Goal: Task Accomplishment & Management: Use online tool/utility

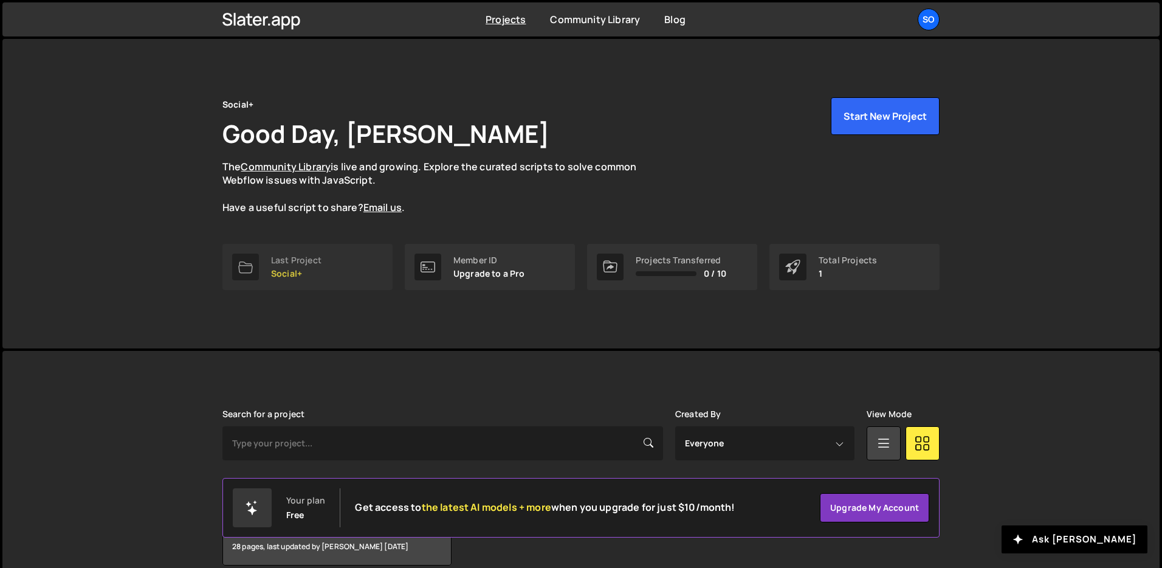
click at [289, 274] on p "Social+" at bounding box center [296, 274] width 50 height 10
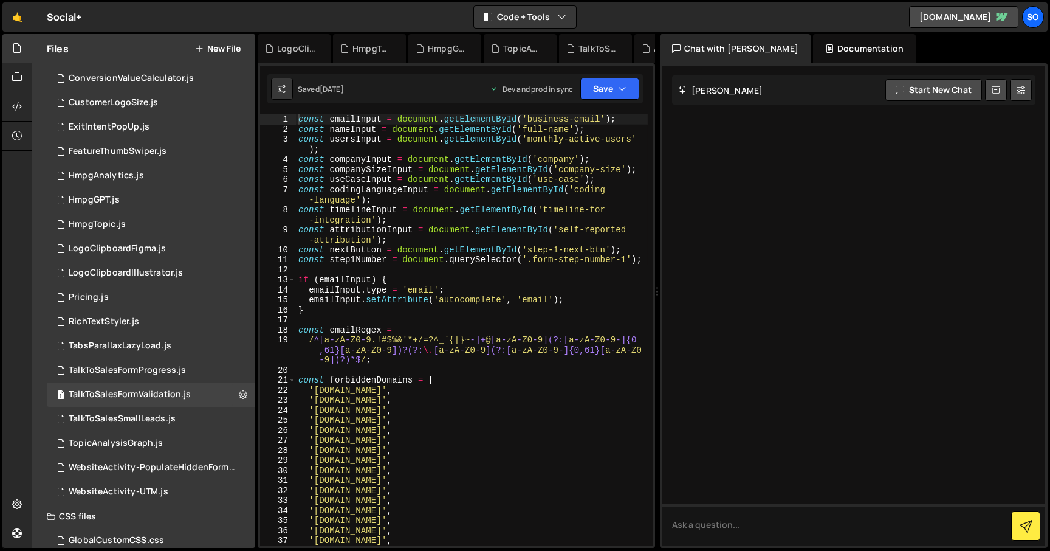
scroll to position [70, 0]
click at [136, 492] on div "WebsiteActivity-UTM.js" at bounding box center [119, 491] width 100 height 11
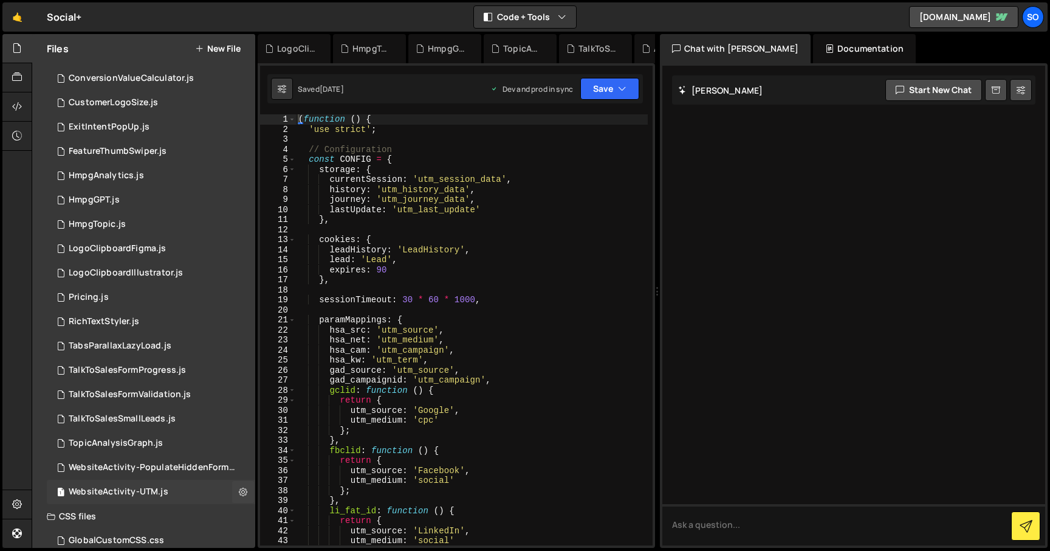
click at [131, 487] on div "WebsiteActivity-UTM.js" at bounding box center [119, 491] width 100 height 11
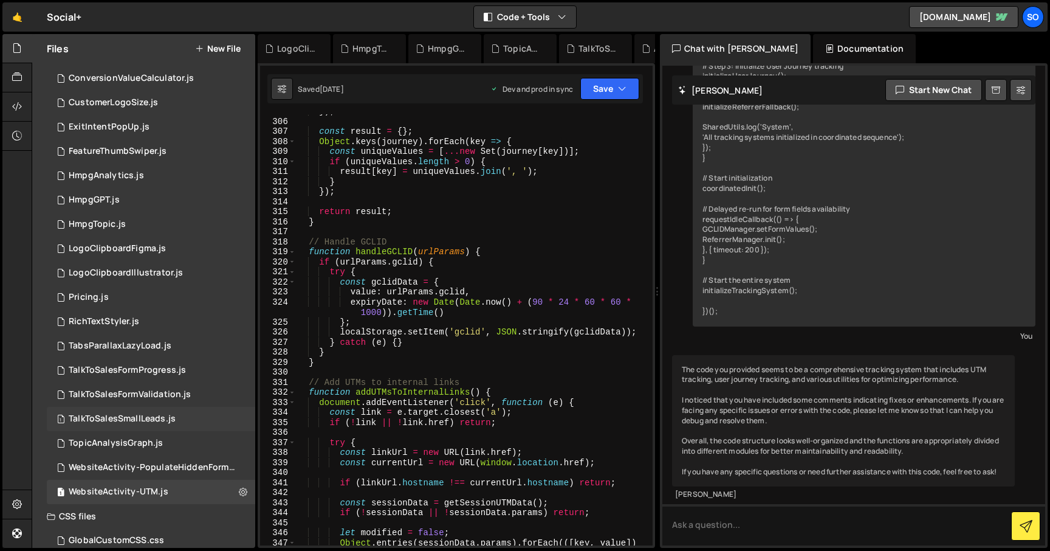
scroll to position [71, 0]
click at [156, 465] on div "WebsiteActivity-PopulateHiddenForms.js" at bounding box center [153, 466] width 168 height 11
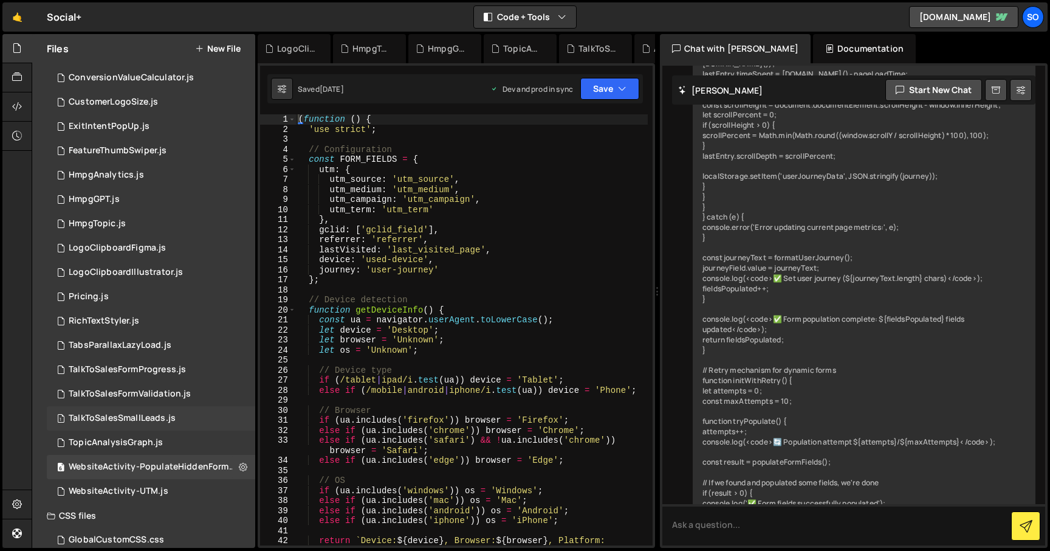
scroll to position [4128, 0]
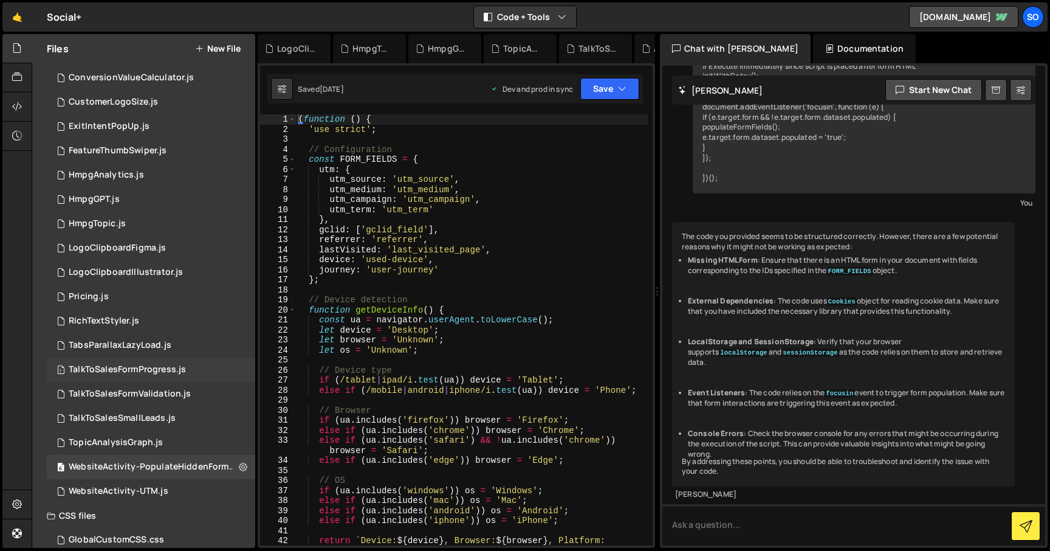
click at [140, 373] on div "TalkToSalesFormProgress.js" at bounding box center [127, 369] width 117 height 11
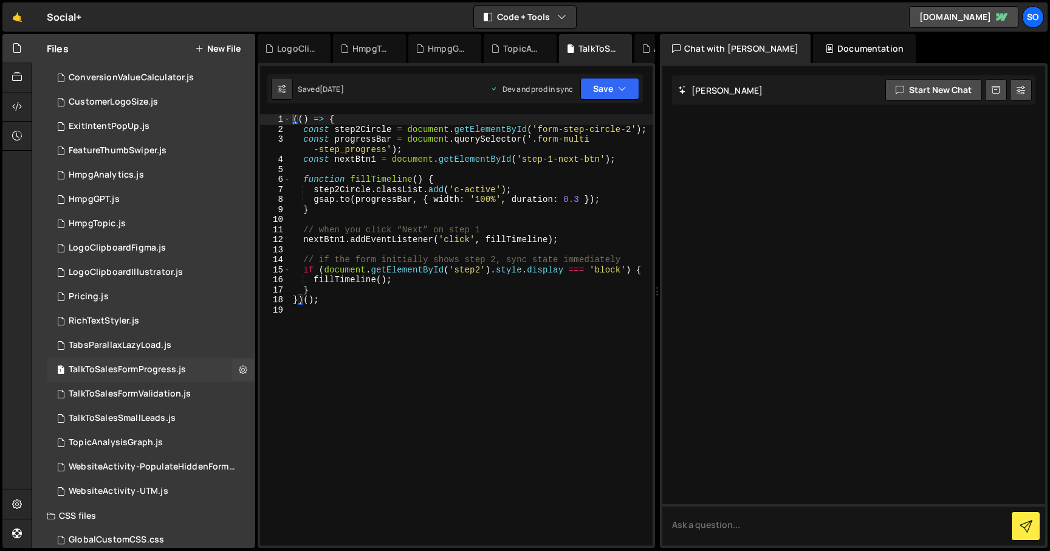
scroll to position [0, 0]
click at [157, 392] on div "TalkToSalesFormValidation.js" at bounding box center [130, 393] width 122 height 11
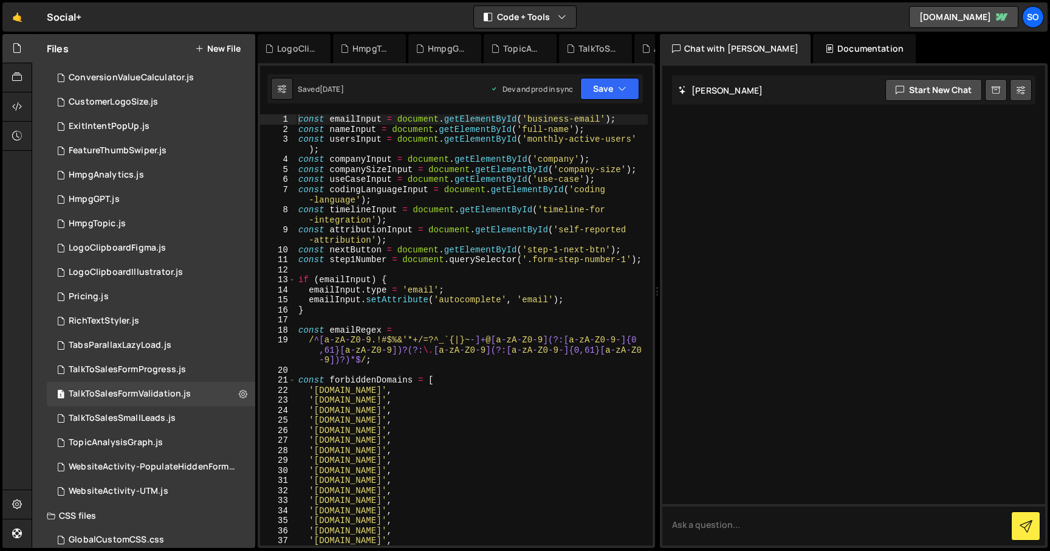
click at [840, 44] on div "Documentation" at bounding box center [864, 48] width 103 height 29
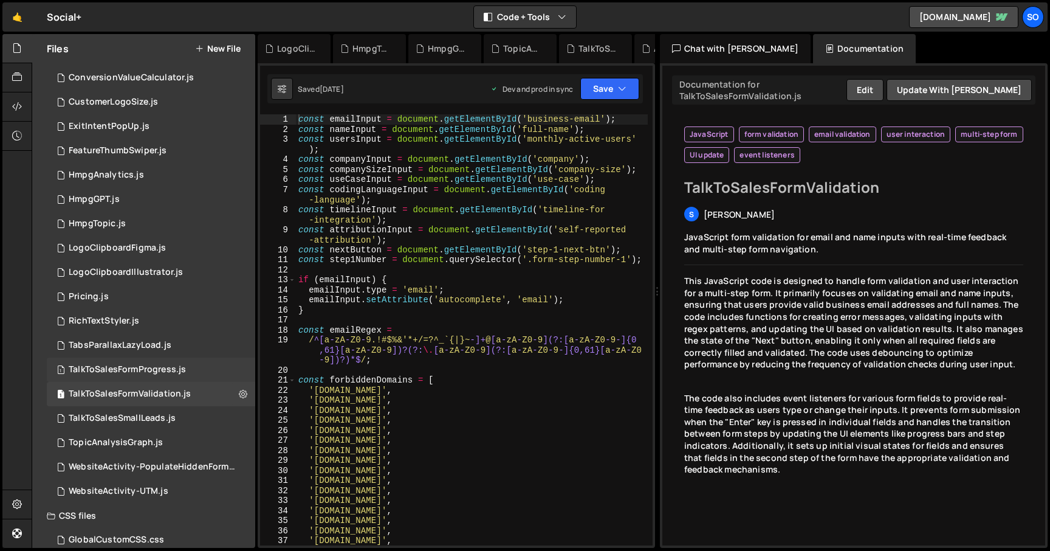
click at [133, 365] on div "TalkToSalesFormProgress.js" at bounding box center [127, 369] width 117 height 11
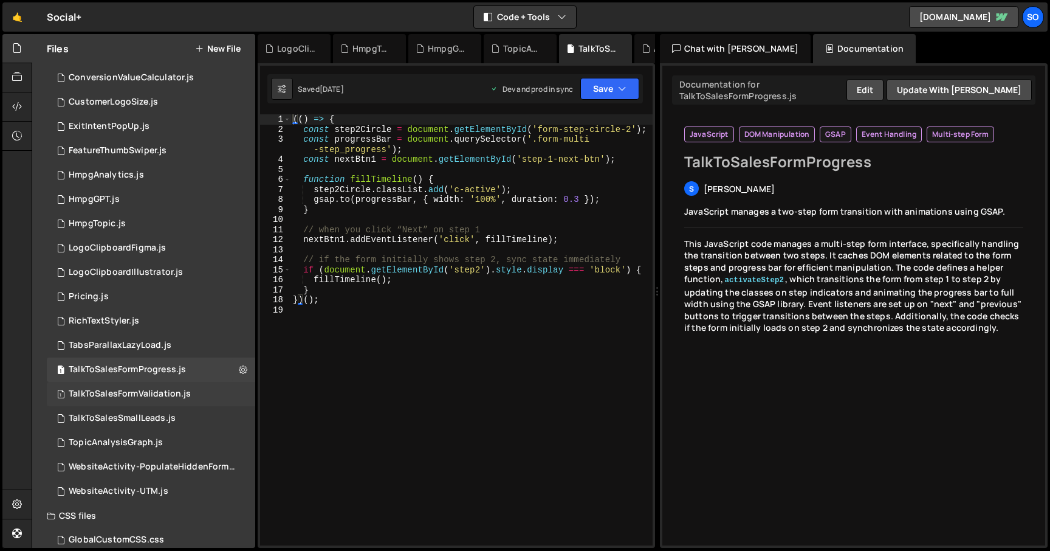
click at [141, 388] on div "TalkToSalesFormValidation.js" at bounding box center [130, 393] width 122 height 11
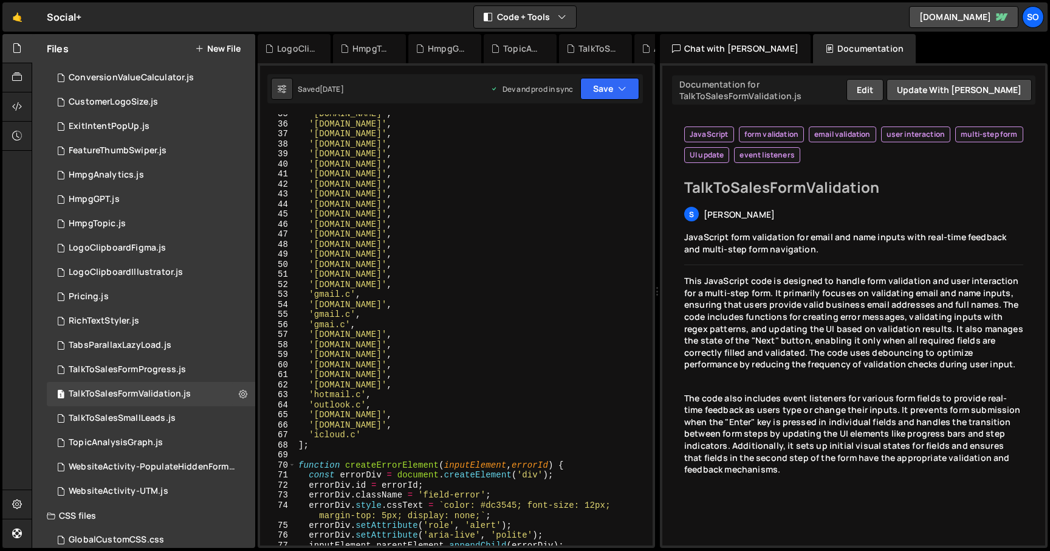
scroll to position [412, 0]
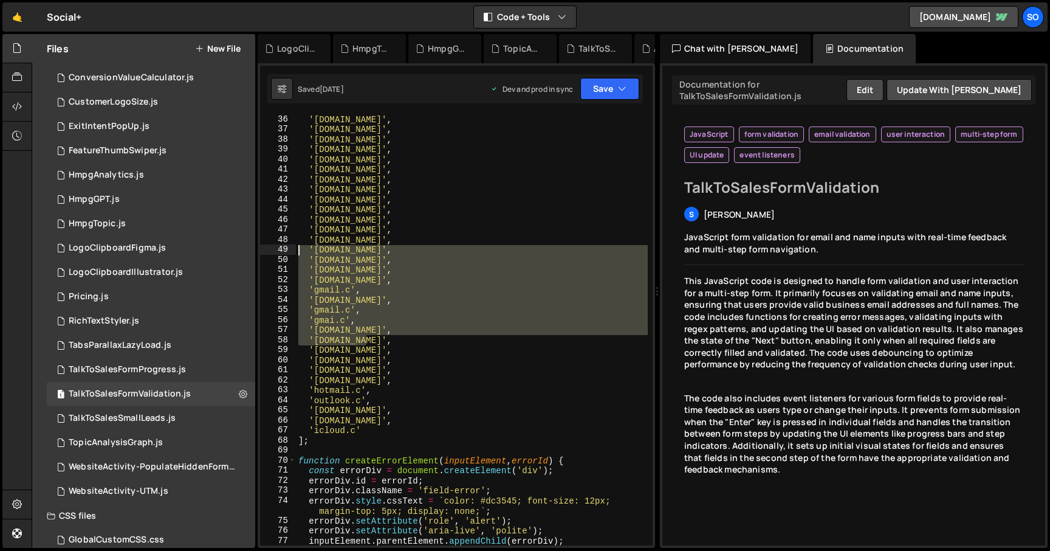
drag, startPoint x: 375, startPoint y: 341, endPoint x: 264, endPoint y: 251, distance: 143.1
click at [264, 251] on div "'gmil.com', 36 37 38 39 40 41 42 43 44 45 46 47 48 49 50 51 52 53 54 55 56 57 5…" at bounding box center [456, 329] width 393 height 431
type textarea "'gamil.com', 'gmai.com',"
click at [112, 244] on div "LogoClipboardFigma.js" at bounding box center [117, 248] width 97 height 11
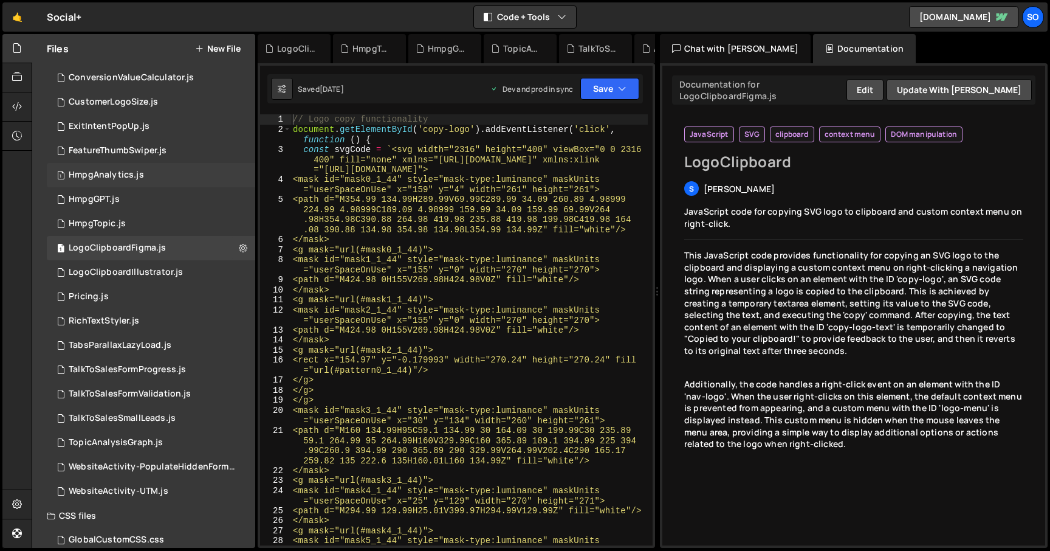
scroll to position [0, 0]
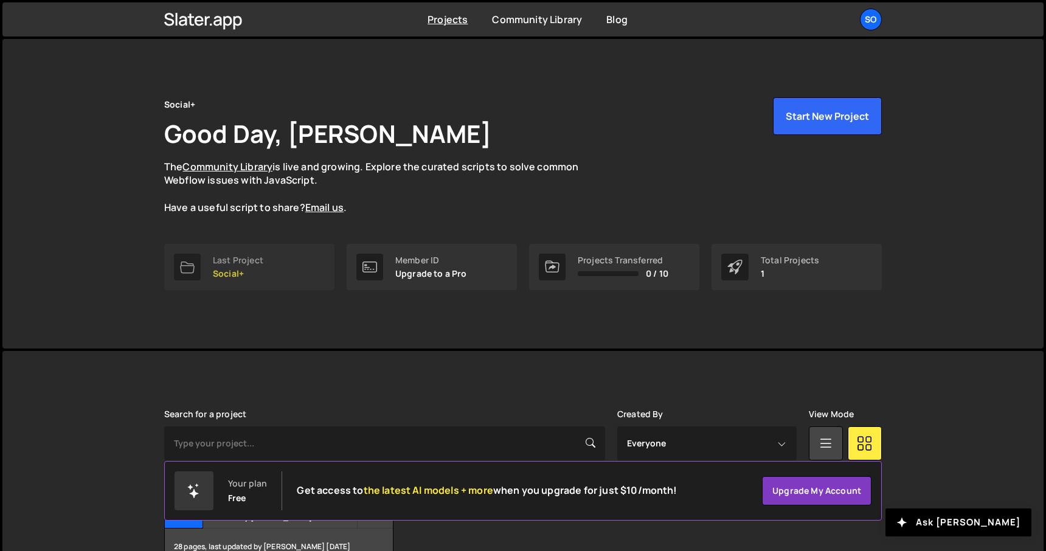
click at [231, 274] on p "Social+" at bounding box center [238, 274] width 50 height 10
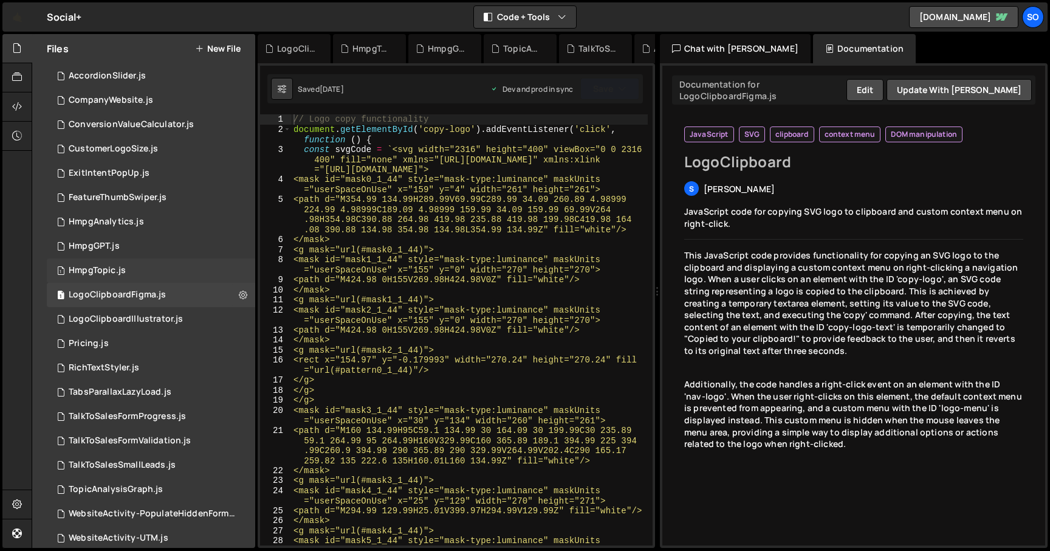
scroll to position [87, 0]
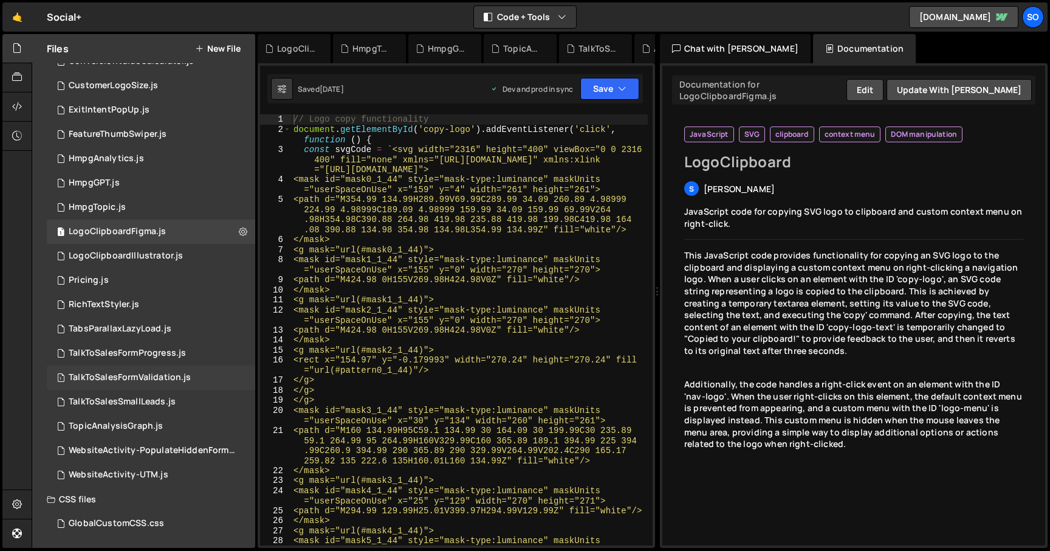
click at [140, 379] on div "TalkToSalesFormValidation.js" at bounding box center [130, 377] width 122 height 11
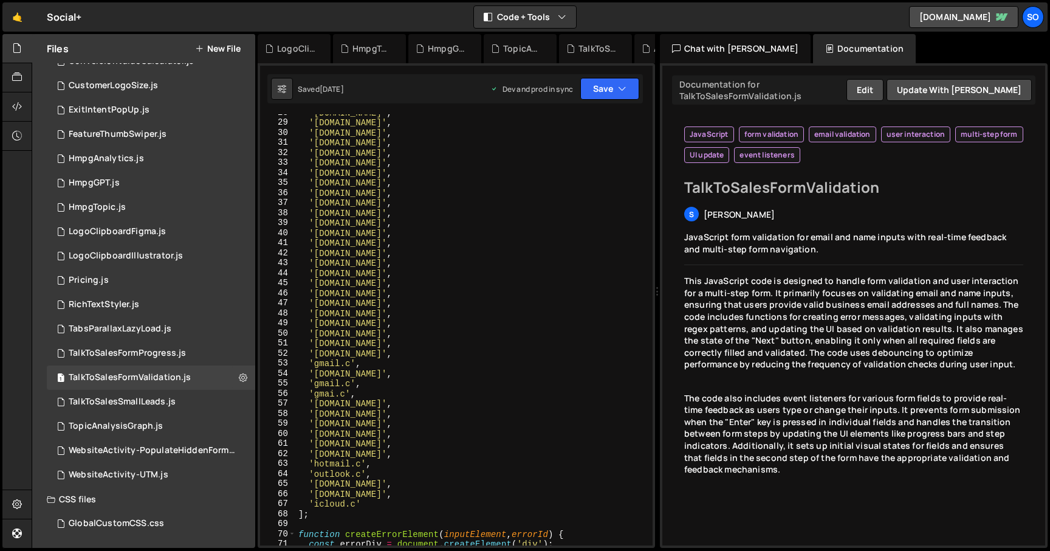
scroll to position [339, 0]
click at [439, 358] on div "'yahoo.co.in' , 'ymail.com' , 'abc.com' , 'xyz.com' , 'pqr.com' , 'rediffmail.c…" at bounding box center [472, 331] width 352 height 451
paste textarea "gmal.com"
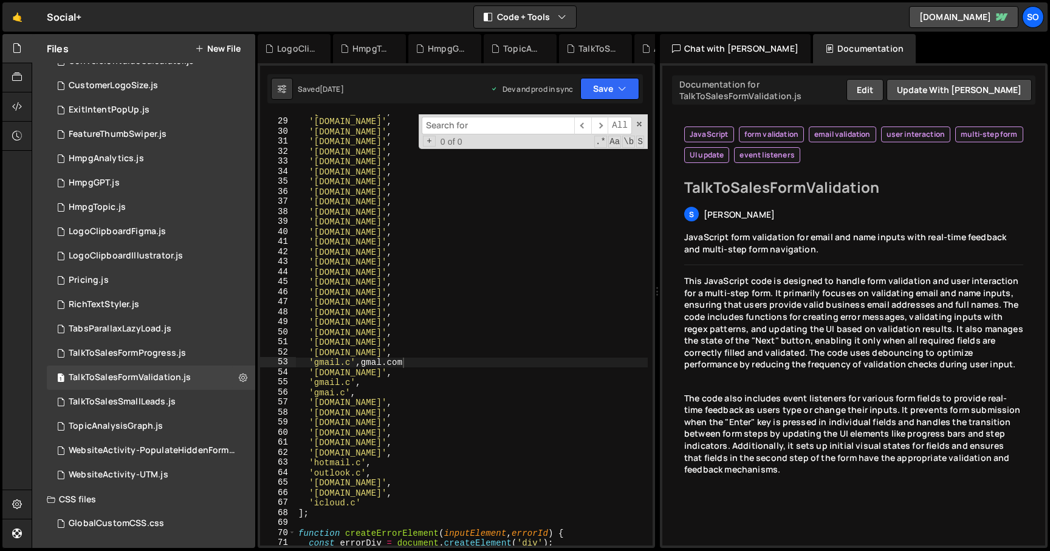
click at [435, 361] on div "'yahoo.co.in' , 'ymail.com' , 'abc.com' , 'xyz.com' , 'pqr.com' , 'rediffmail.c…" at bounding box center [472, 331] width 352 height 451
click at [638, 124] on span at bounding box center [639, 124] width 9 height 9
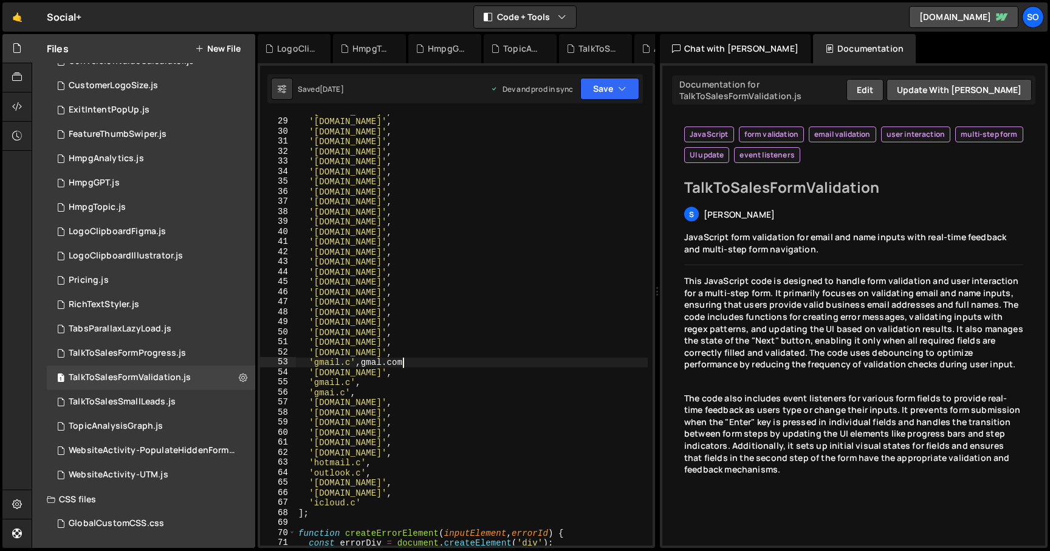
type textarea "'gmail.c',"
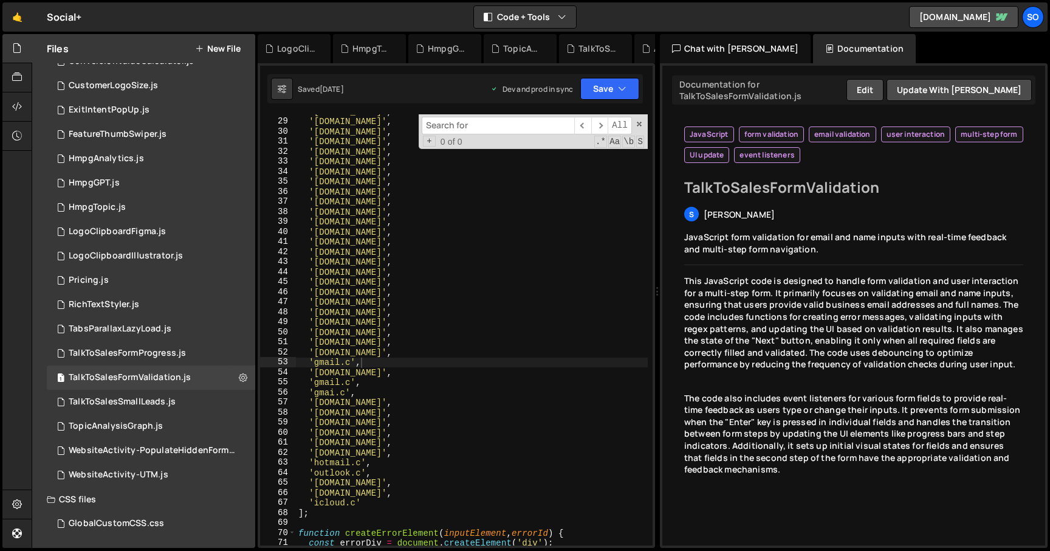
paste input "gmal.com"
type input "gmal.com"
type textarea "'gmai.com',"
drag, startPoint x: 362, startPoint y: 331, endPoint x: 272, endPoint y: 329, distance: 89.4
click at [272, 329] on div "'gmai.com', 28 29 30 31 32 33 34 35 36 37 38 39 40 41 42 43 44 45 46 47 48 49 5…" at bounding box center [456, 329] width 393 height 431
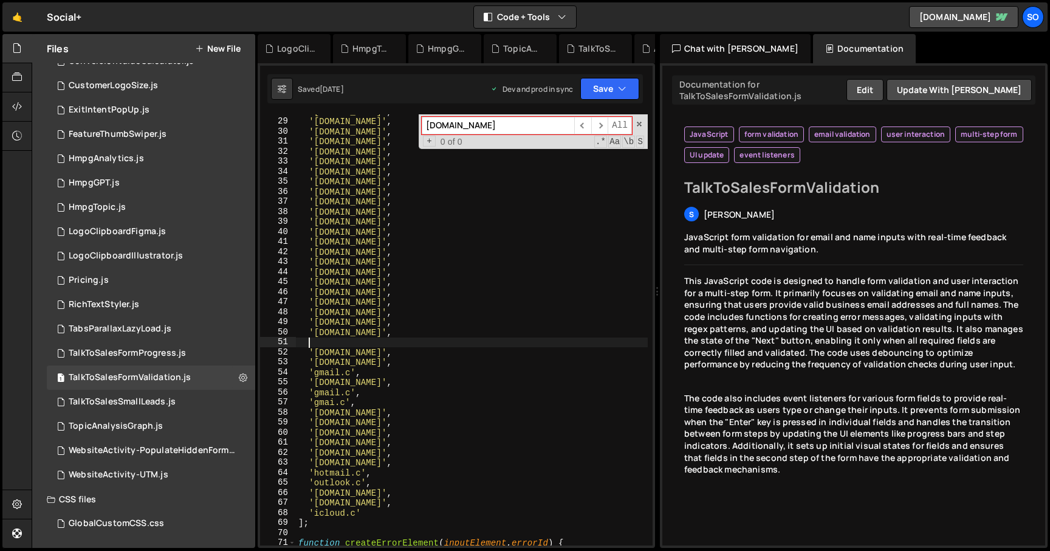
paste textarea "'gmai.com',"
click at [320, 340] on div "'yahoo.co.in' , 'ymail.com' , 'abc.com' , 'xyz.com' , 'pqr.com' , 'rediffmail.c…" at bounding box center [472, 331] width 352 height 451
click at [473, 123] on input "gmal.com" at bounding box center [498, 126] width 153 height 18
click at [331, 342] on div "'yahoo.co.in' , 'ymail.com' , 'abc.com' , 'xyz.com' , 'pqr.com' , 'rediffmail.c…" at bounding box center [472, 331] width 352 height 451
drag, startPoint x: 314, startPoint y: 340, endPoint x: 354, endPoint y: 340, distance: 39.5
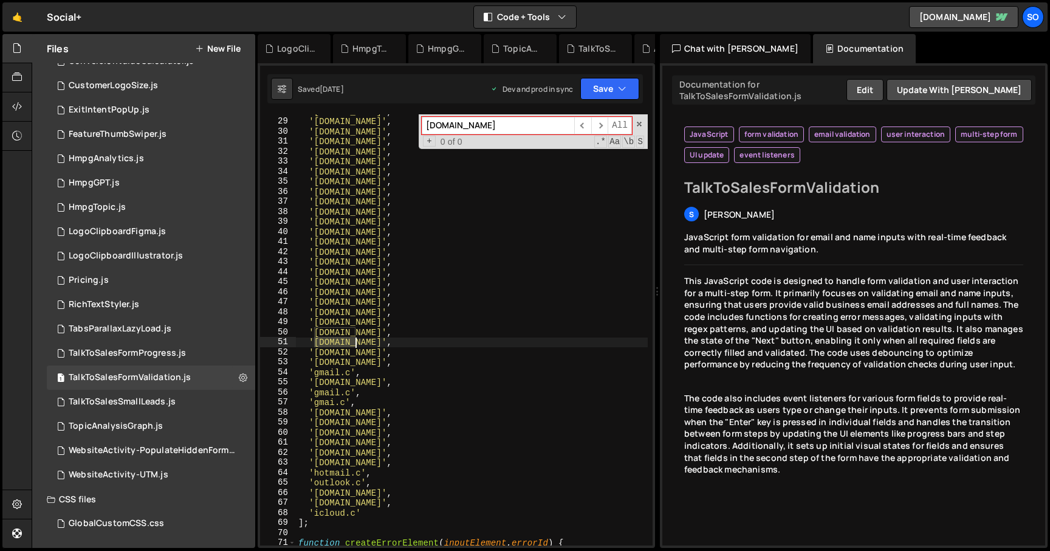
click at [354, 340] on div "'yahoo.co.in' , 'ymail.com' , 'abc.com' , 'xyz.com' , 'pqr.com' , 'rediffmail.c…" at bounding box center [472, 331] width 352 height 451
paste textarea "l"
click at [640, 125] on span at bounding box center [639, 124] width 9 height 9
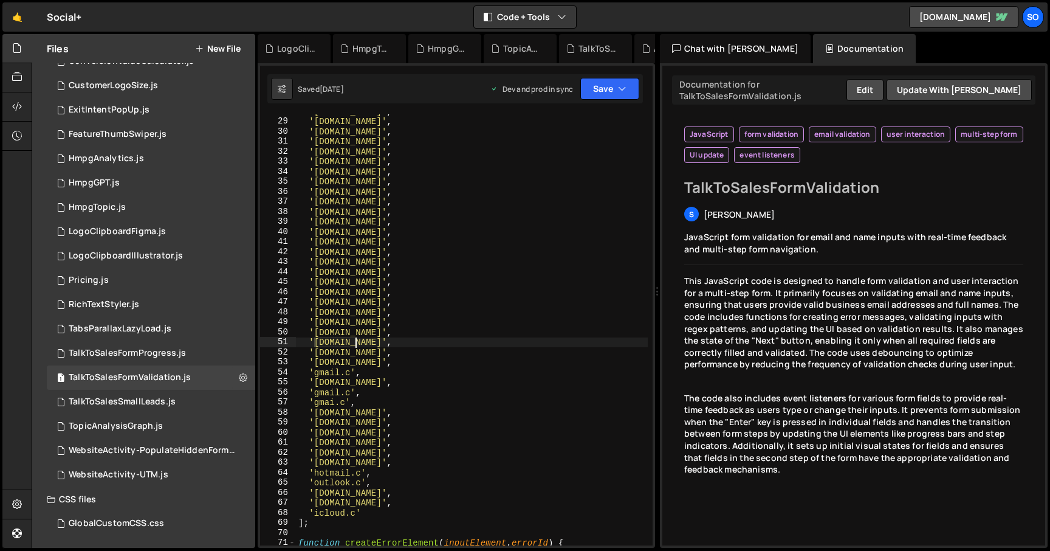
click at [398, 329] on div "'yahoo.co.in' , 'ymail.com' , 'abc.com' , 'xyz.com' , 'pqr.com' , 'rediffmail.c…" at bounding box center [472, 331] width 352 height 451
click at [384, 344] on div "'yahoo.co.in' , 'ymail.com' , 'abc.com' , 'xyz.com' , 'pqr.com' , 'rediffmail.c…" at bounding box center [472, 331] width 352 height 451
drag, startPoint x: 318, startPoint y: 341, endPoint x: 353, endPoint y: 341, distance: 35.3
click at [353, 341] on div "'yahoo.co.in' , 'ymail.com' , 'abc.com' , 'xyz.com' , 'pqr.com' , 'rediffmail.c…" at bounding box center [472, 331] width 352 height 451
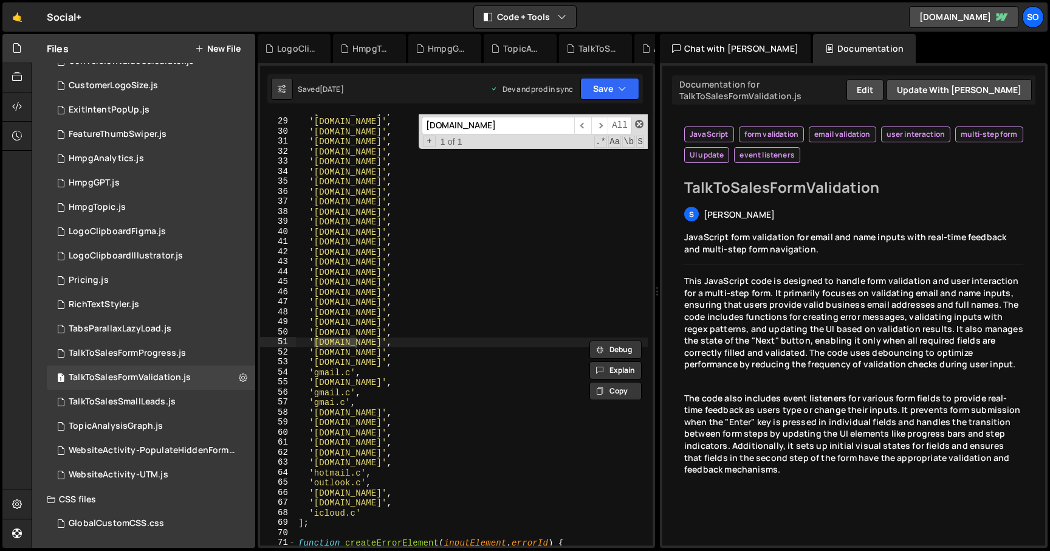
click at [640, 123] on span at bounding box center [639, 124] width 9 height 9
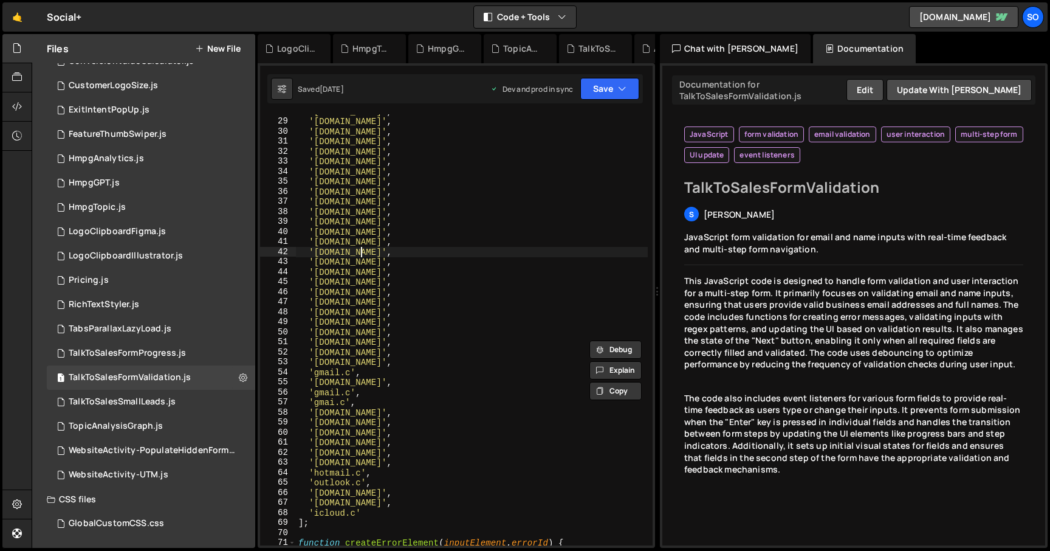
click at [498, 256] on div "'yahoo.co.in' , 'ymail.com' , 'abc.com' , 'xyz.com' , 'pqr.com' , 'rediffmail.c…" at bounding box center [472, 331] width 352 height 451
type textarea "'mail.ru',"
click at [608, 89] on button "Save" at bounding box center [610, 89] width 59 height 22
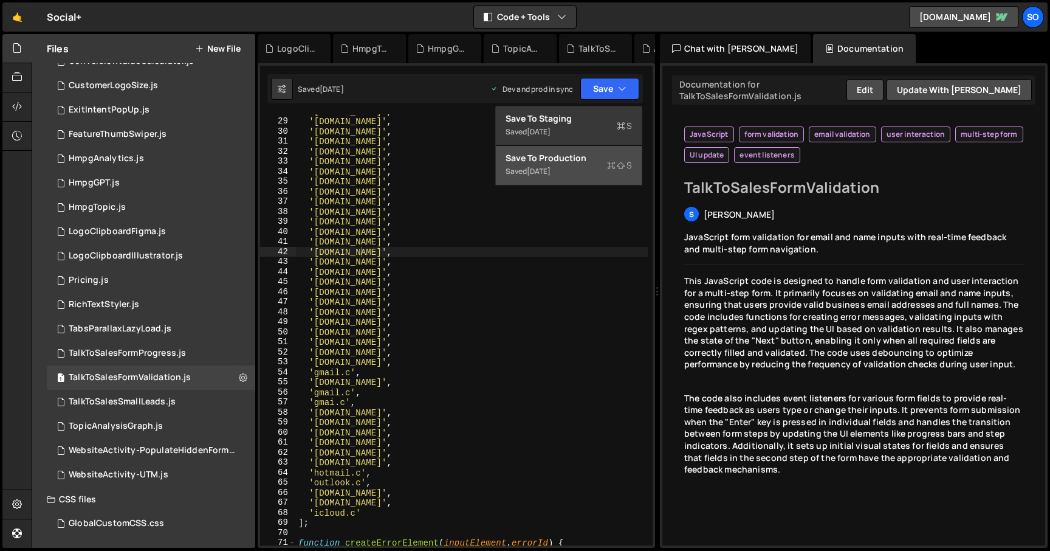
click at [565, 164] on div "Saved 2 days ago" at bounding box center [569, 171] width 126 height 15
